Goal: Transaction & Acquisition: Purchase product/service

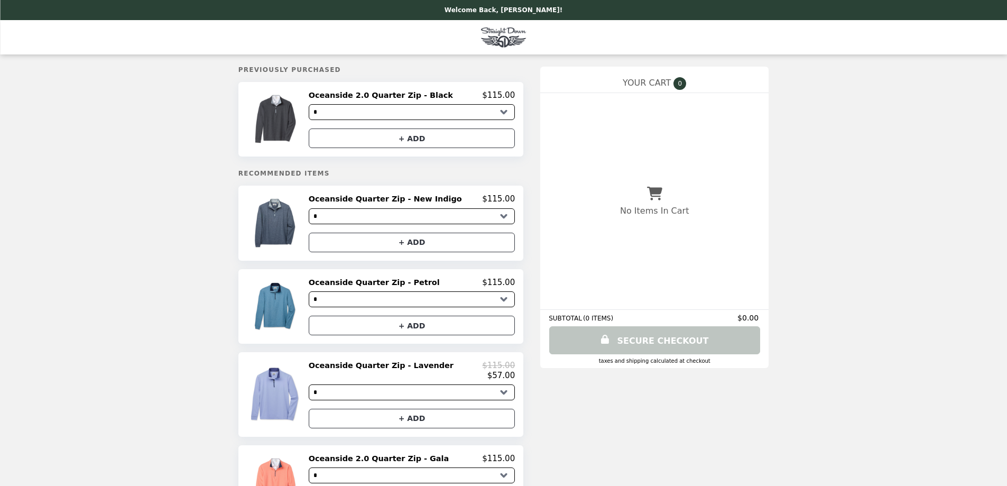
select select "*"
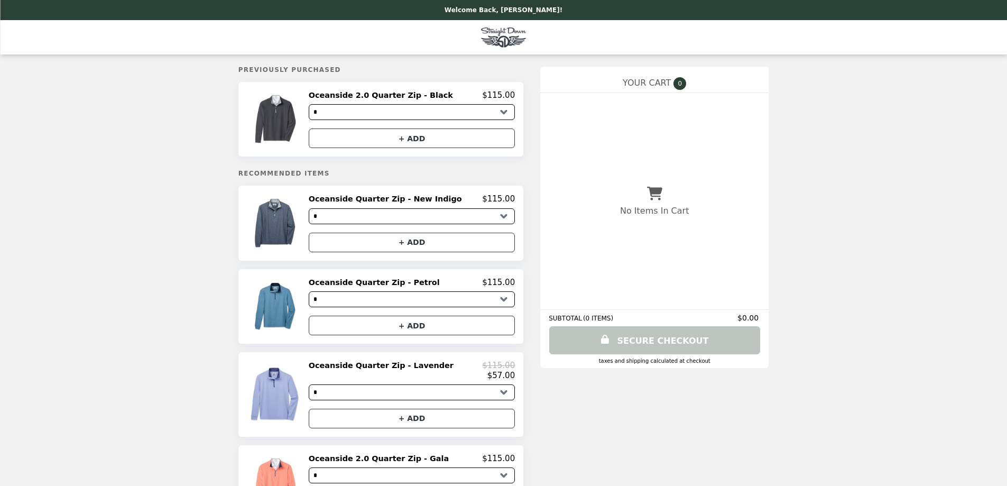
select select "*"
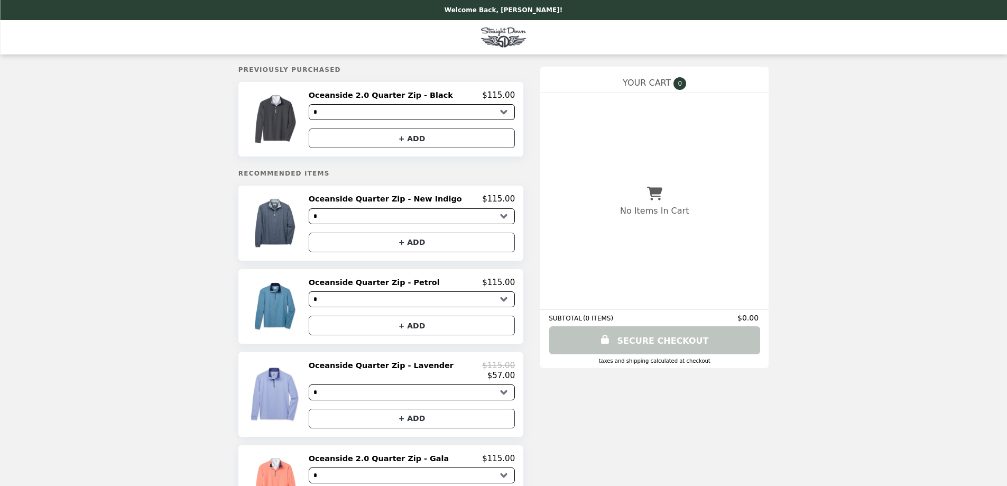
select select "*"
